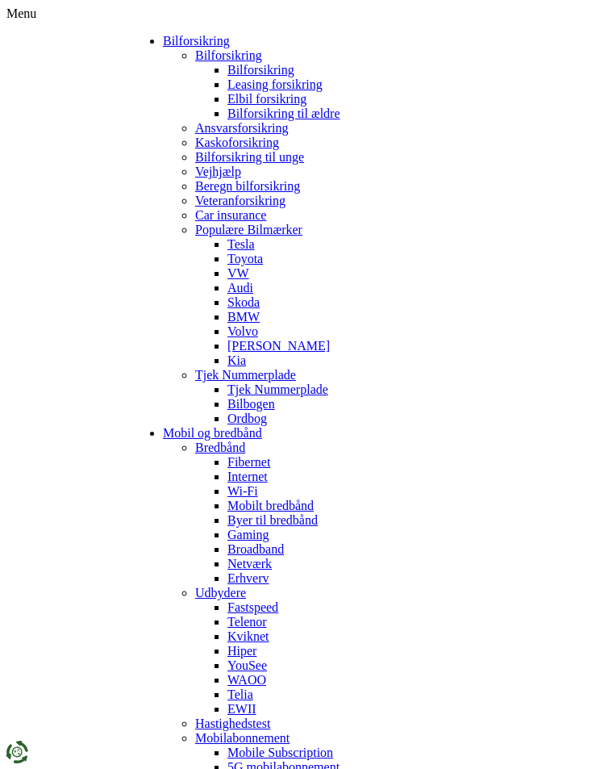
select select
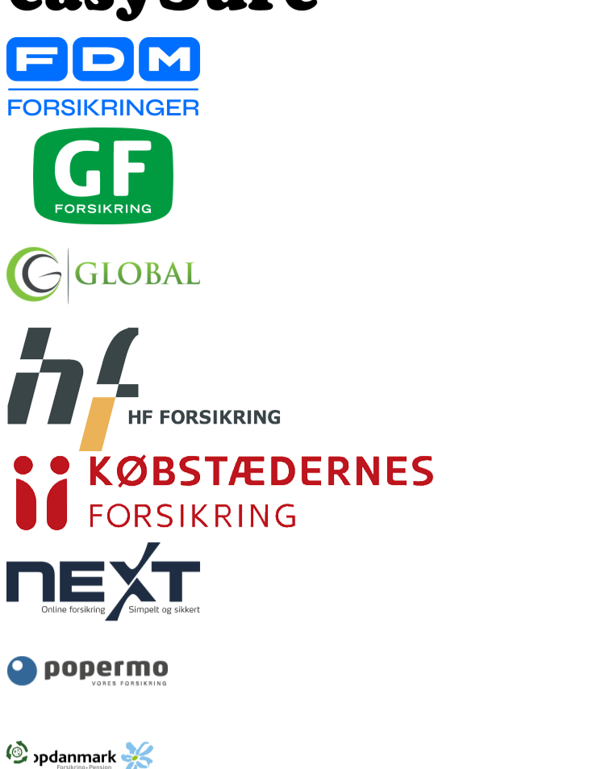
scroll to position [5356, 0]
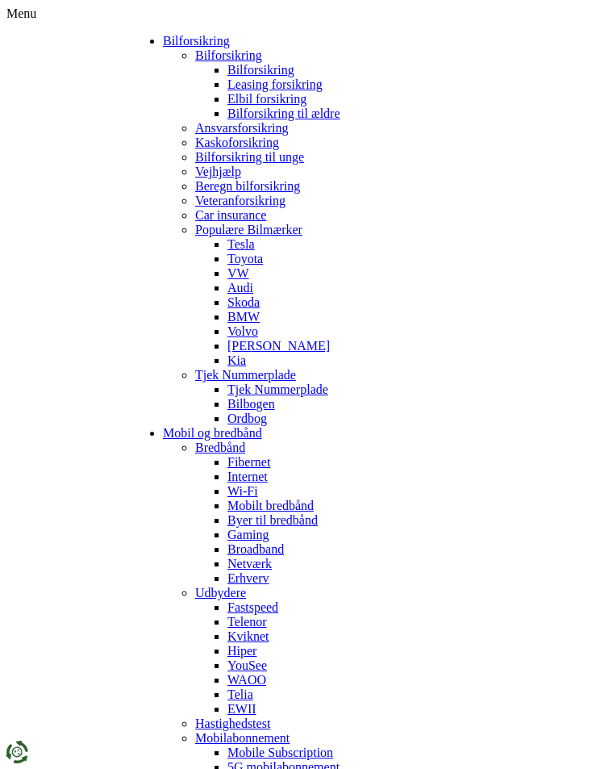
select select
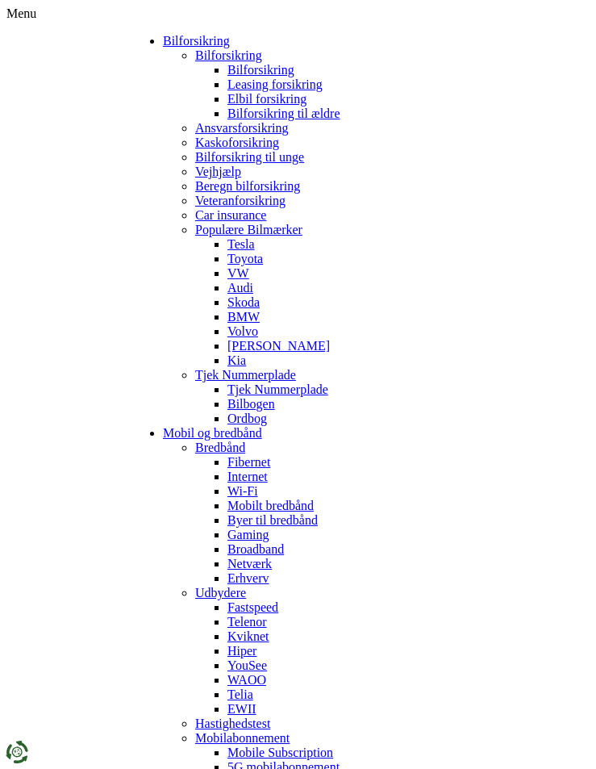
select select
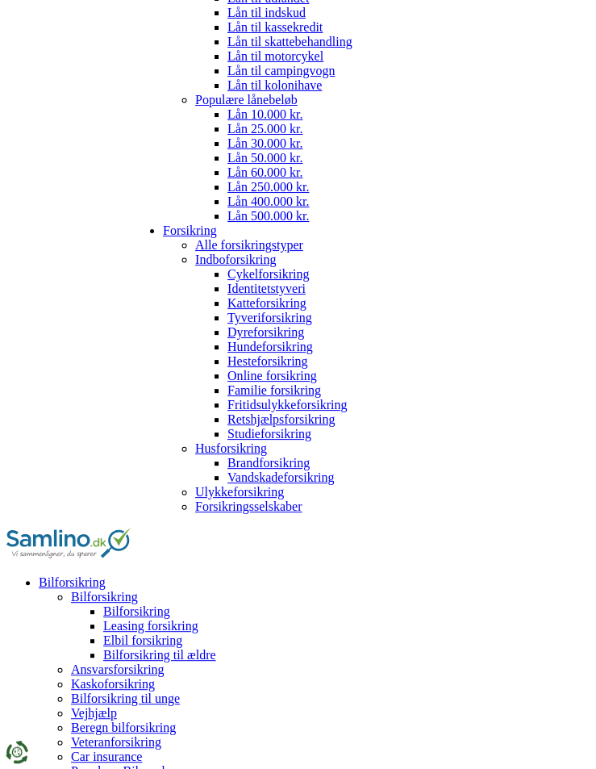
scroll to position [1193, 0]
